Goal: Transaction & Acquisition: Purchase product/service

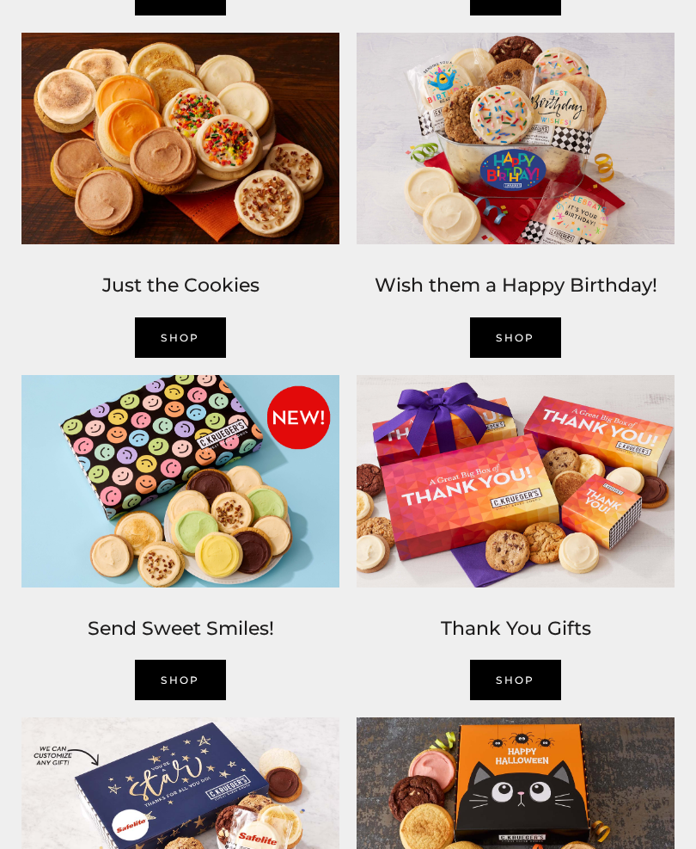
scroll to position [1304, 0]
click at [237, 185] on img at bounding box center [180, 139] width 335 height 230
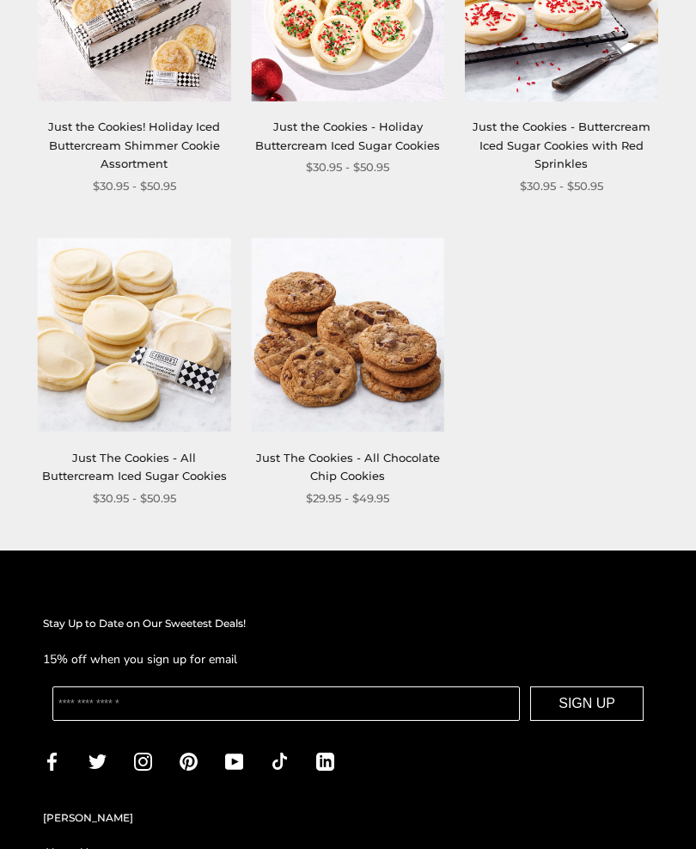
scroll to position [2034, 0]
click at [199, 321] on img at bounding box center [134, 335] width 193 height 193
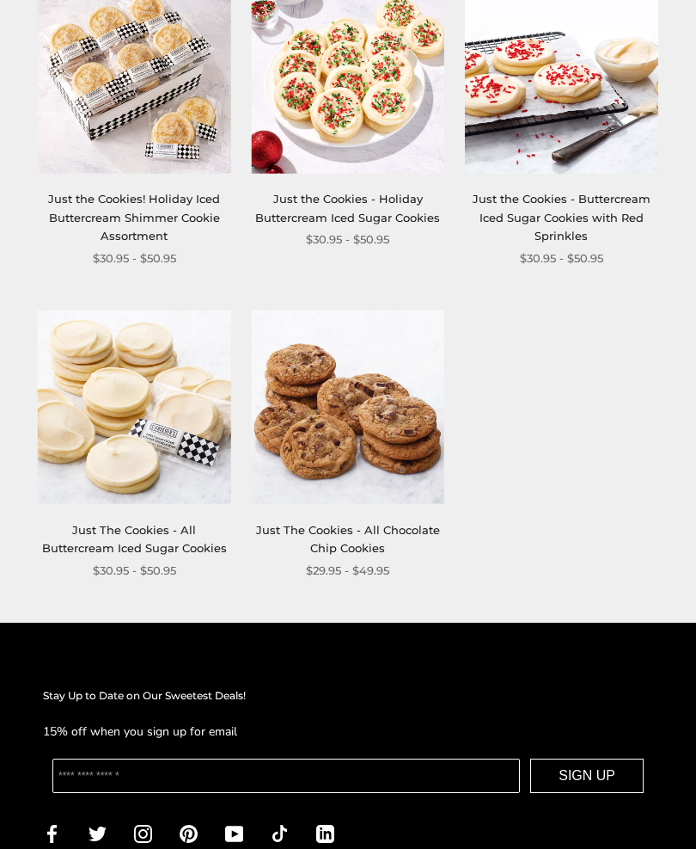
scroll to position [1997, 0]
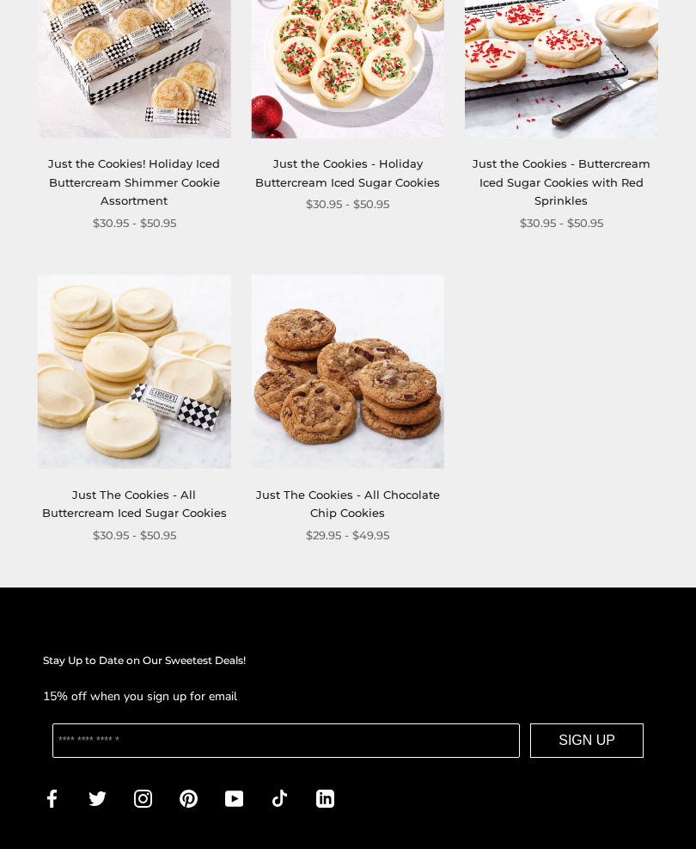
click at [361, 488] on link "Just The Cookies - All Chocolate Chip Cookies" at bounding box center [348, 504] width 184 height 32
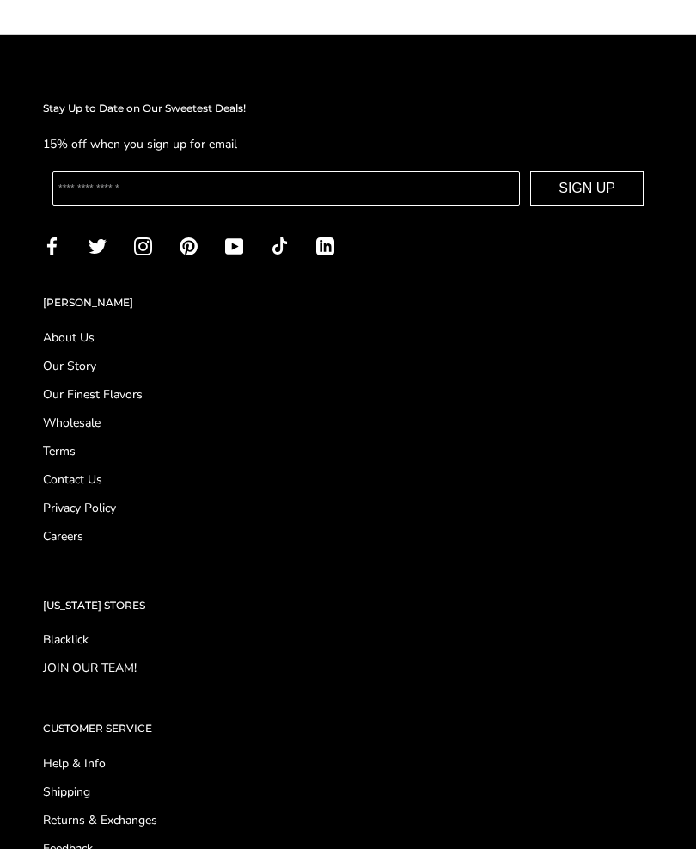
scroll to position [2331, 0]
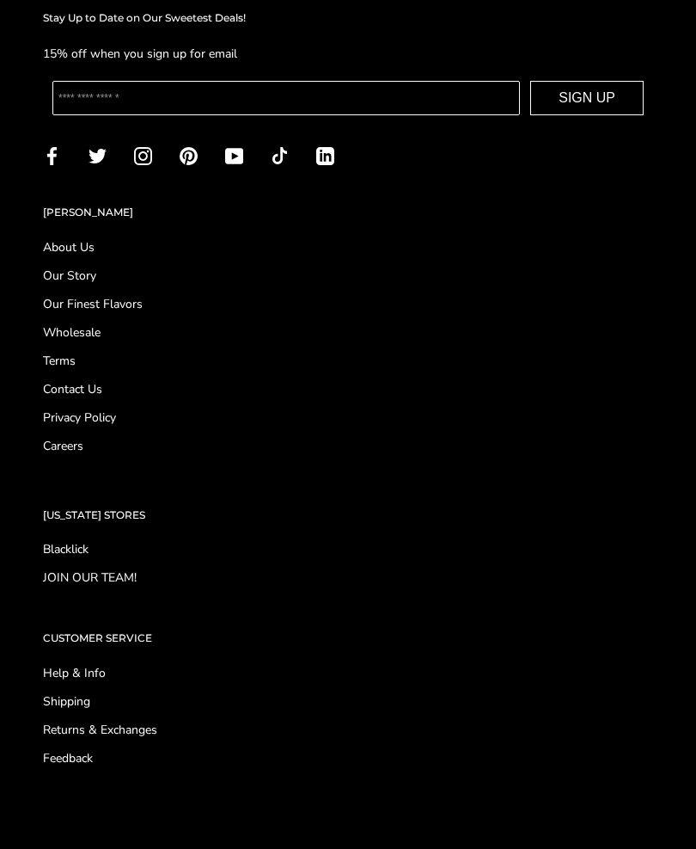
click at [65, 269] on link "Our Story" at bounding box center [348, 276] width 610 height 18
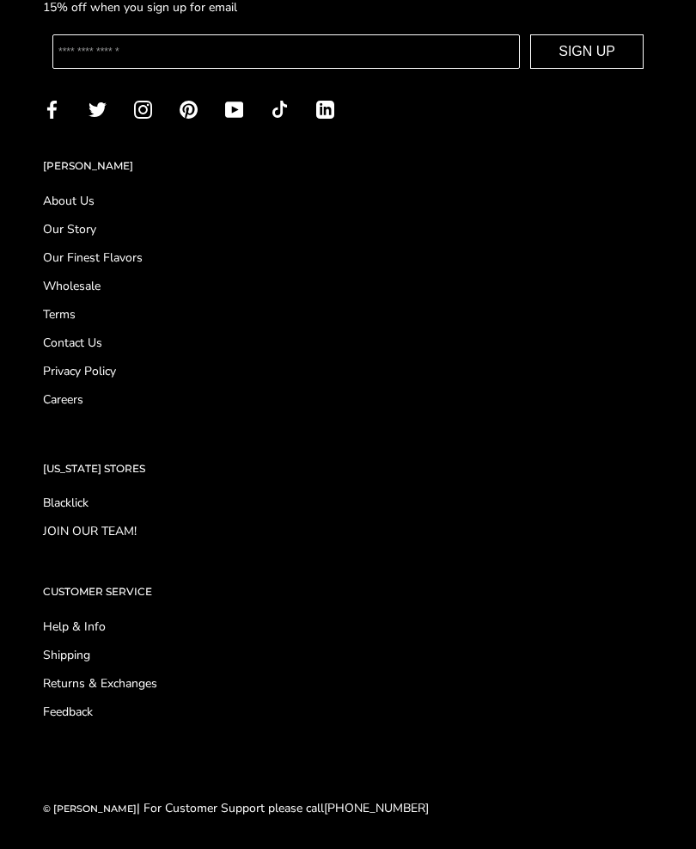
click at [86, 287] on link "Wholesale" at bounding box center [348, 286] width 610 height 18
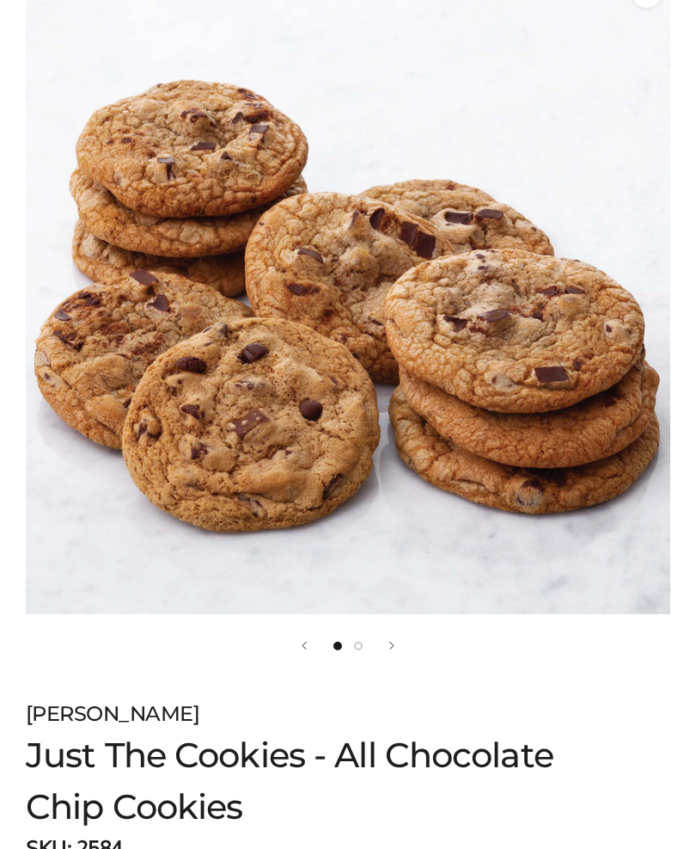
scroll to position [267, 0]
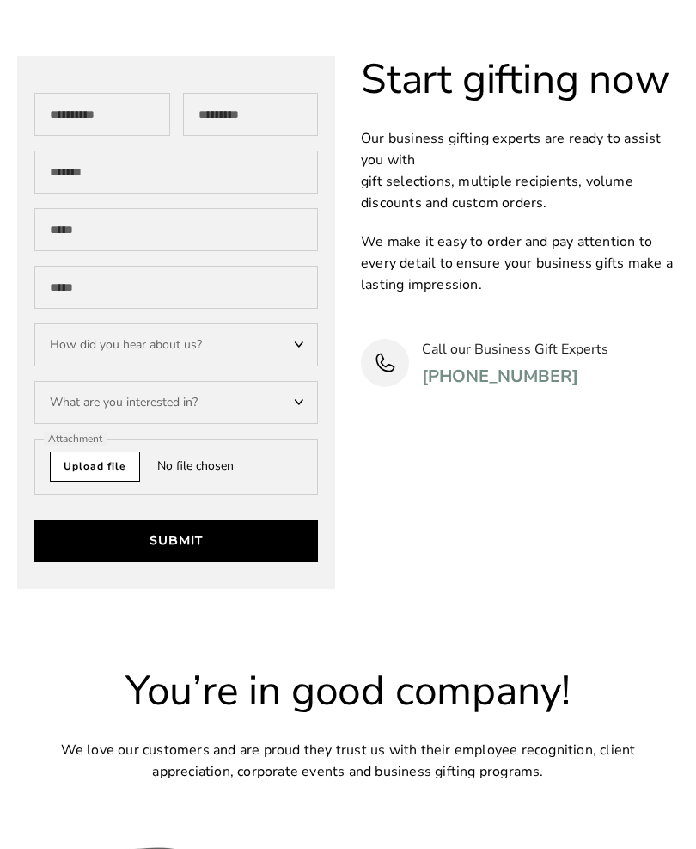
scroll to position [6020, 0]
click at [295, 323] on div "How did you hear about us?" at bounding box center [176, 344] width 284 height 43
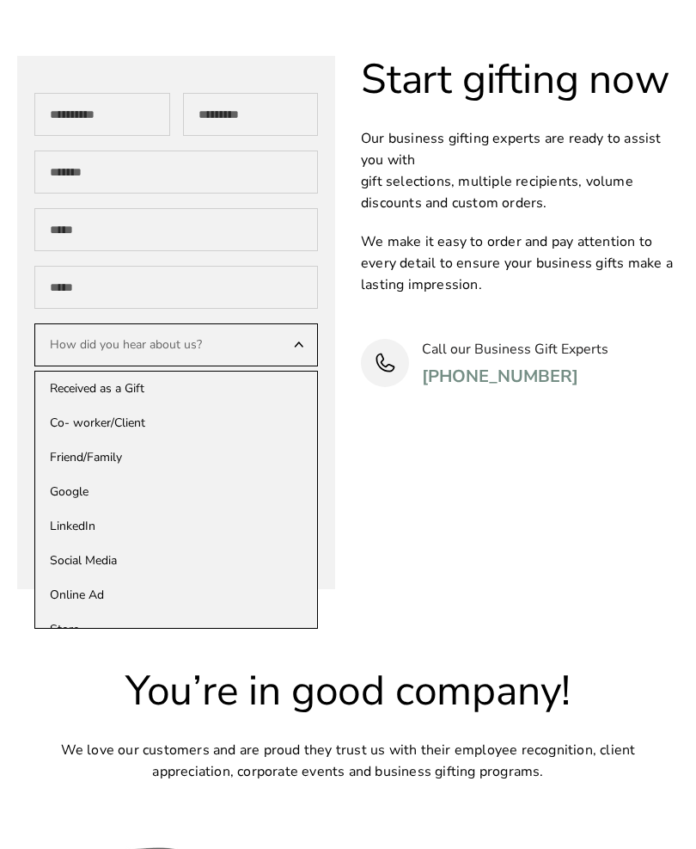
click at [514, 477] on div "**********" at bounding box center [348, 352] width 696 height 593
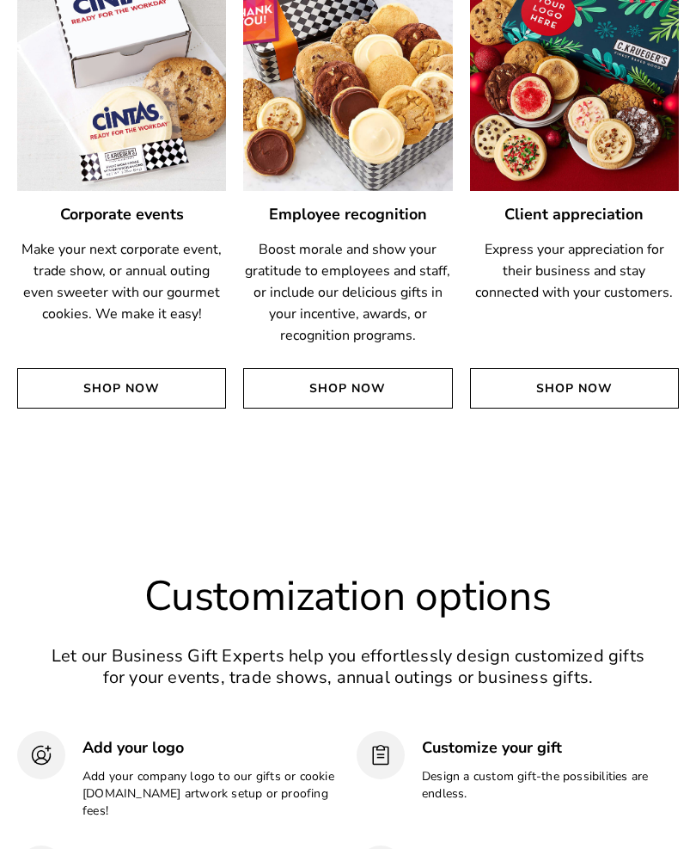
scroll to position [4966, 0]
